Goal: Navigation & Orientation: Find specific page/section

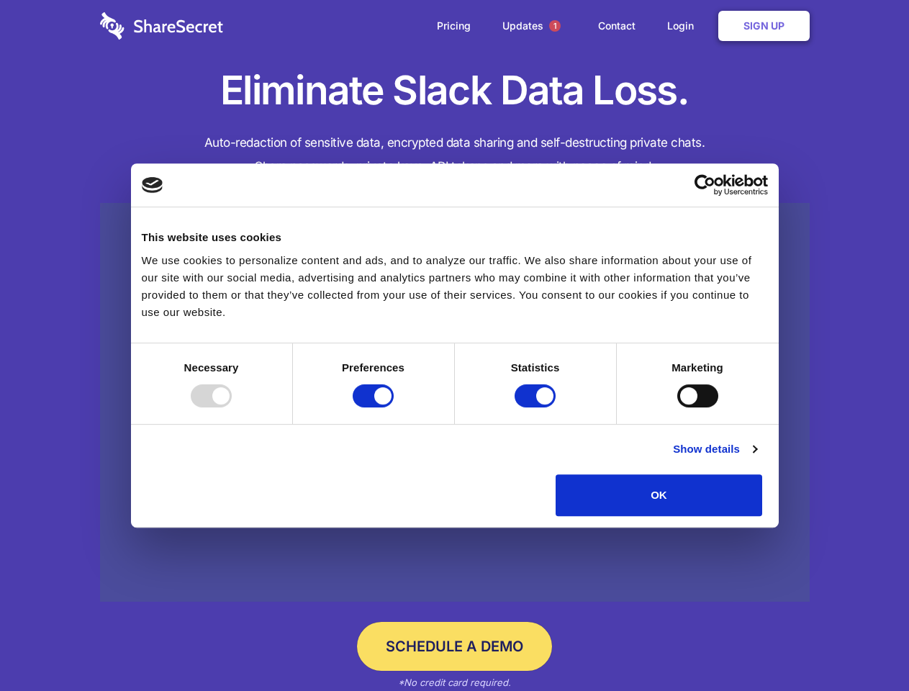
click at [232, 408] on div at bounding box center [211, 395] width 41 height 23
click at [394, 408] on input "Preferences" at bounding box center [373, 395] width 41 height 23
checkbox input "false"
click at [537, 408] on input "Statistics" at bounding box center [535, 395] width 41 height 23
checkbox input "false"
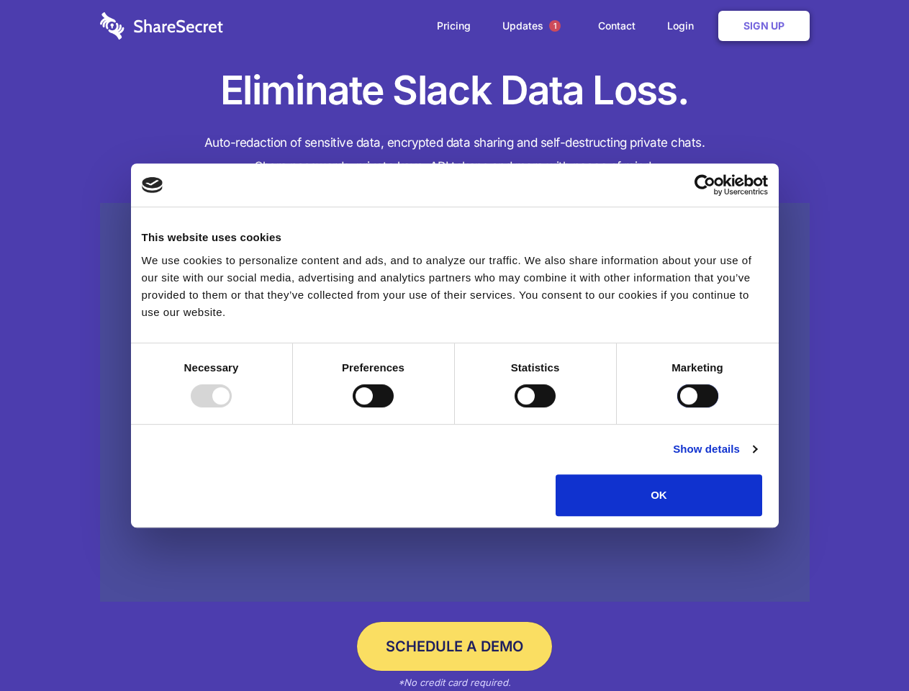
click at [677, 408] on input "Marketing" at bounding box center [697, 395] width 41 height 23
checkbox input "true"
click at [757, 458] on link "Show details" at bounding box center [715, 449] width 84 height 17
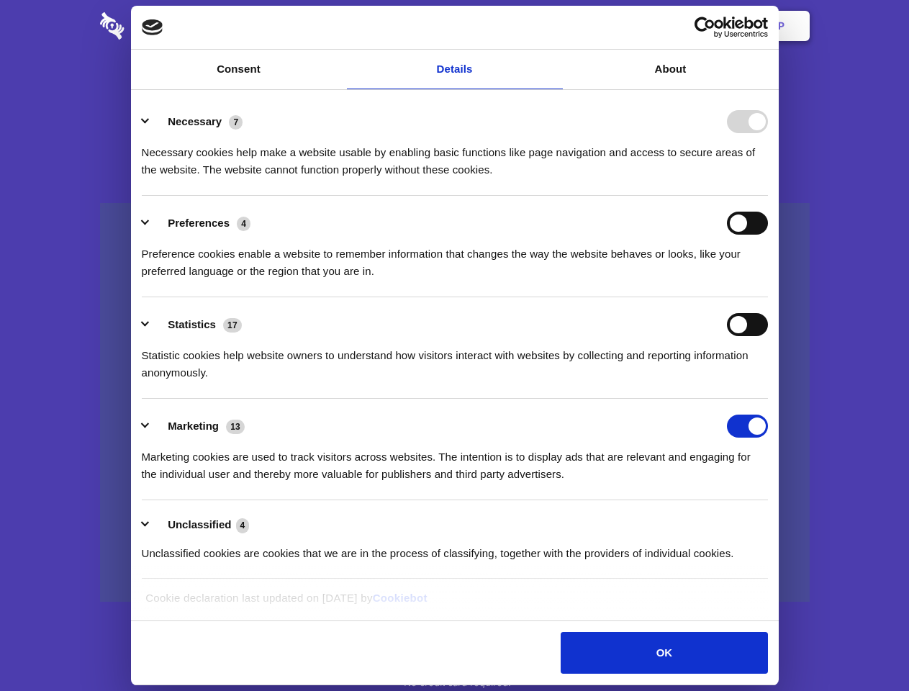
click at [775, 521] on ul "Necessary 7 Necessary cookies help make a website usable by enabling basic func…" at bounding box center [455, 336] width 640 height 485
click at [554, 26] on span "1" at bounding box center [555, 26] width 12 height 12
